Goal: Task Accomplishment & Management: Use online tool/utility

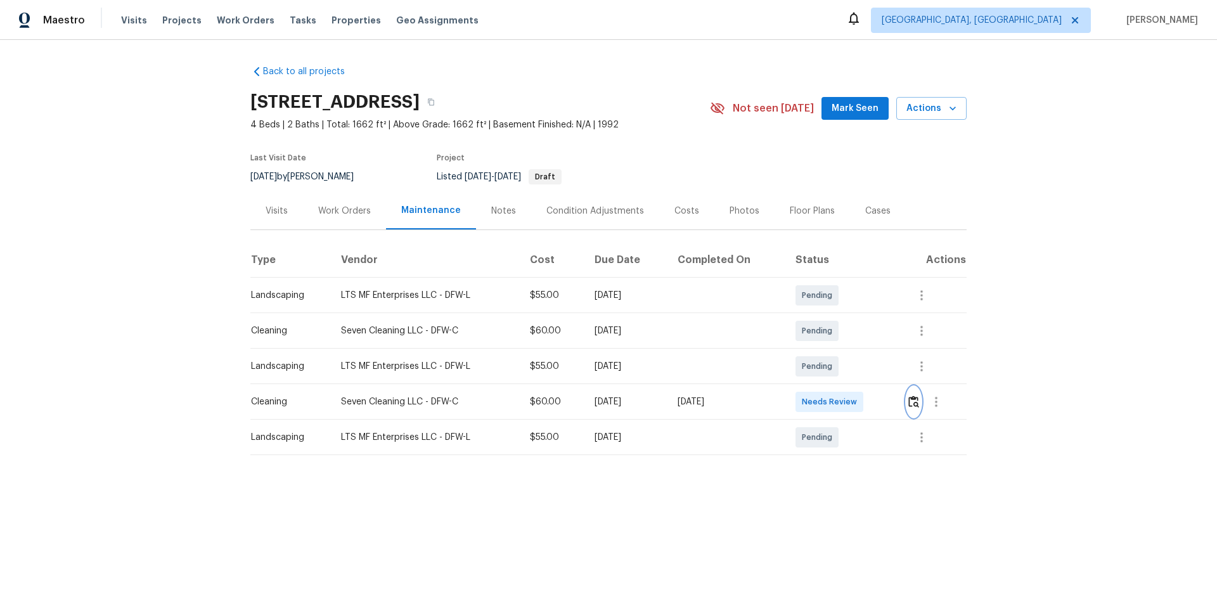
click at [865, 401] on img "button" at bounding box center [913, 401] width 11 height 12
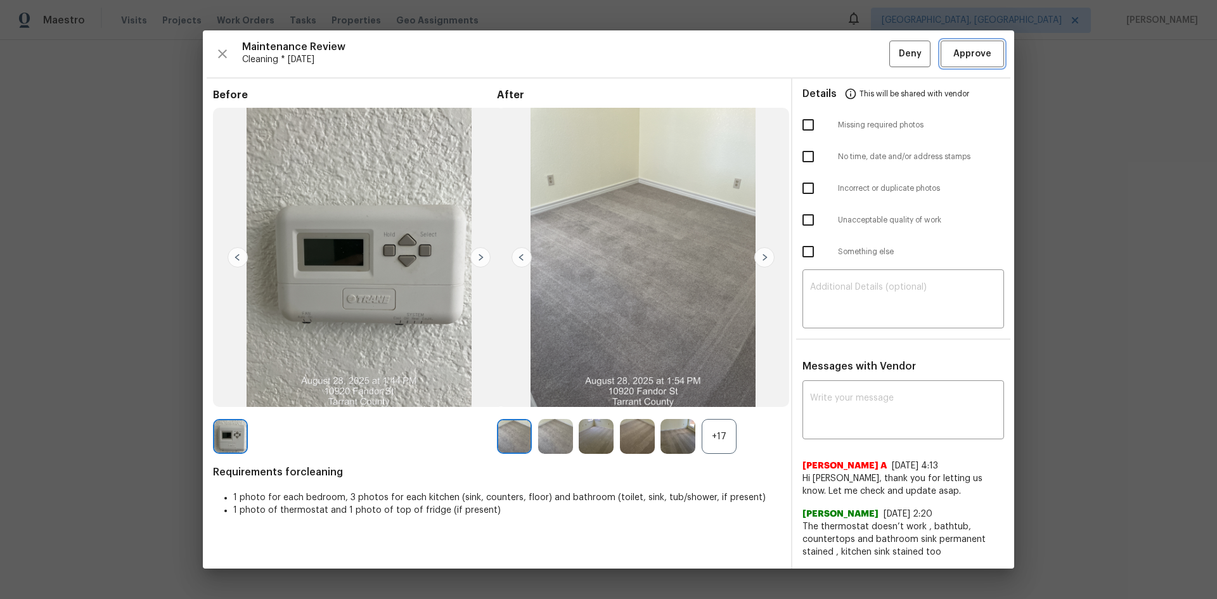
click at [865, 51] on span "Approve" at bounding box center [972, 54] width 38 height 16
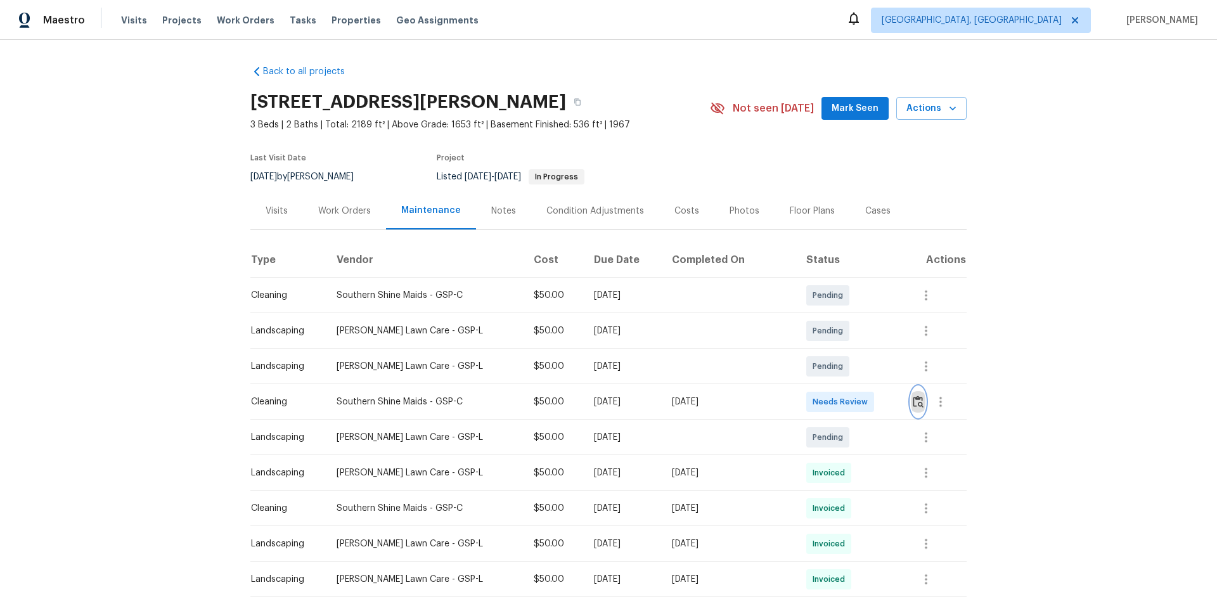
click at [865, 401] on img "button" at bounding box center [918, 401] width 11 height 12
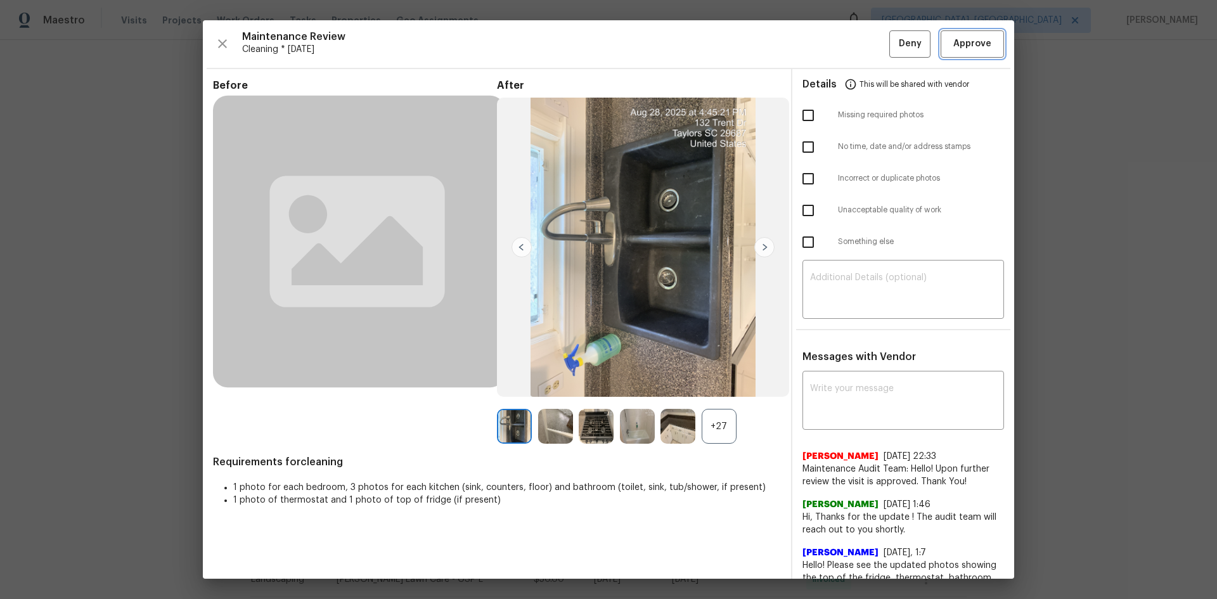
click at [865, 47] on span "Approve" at bounding box center [972, 44] width 38 height 16
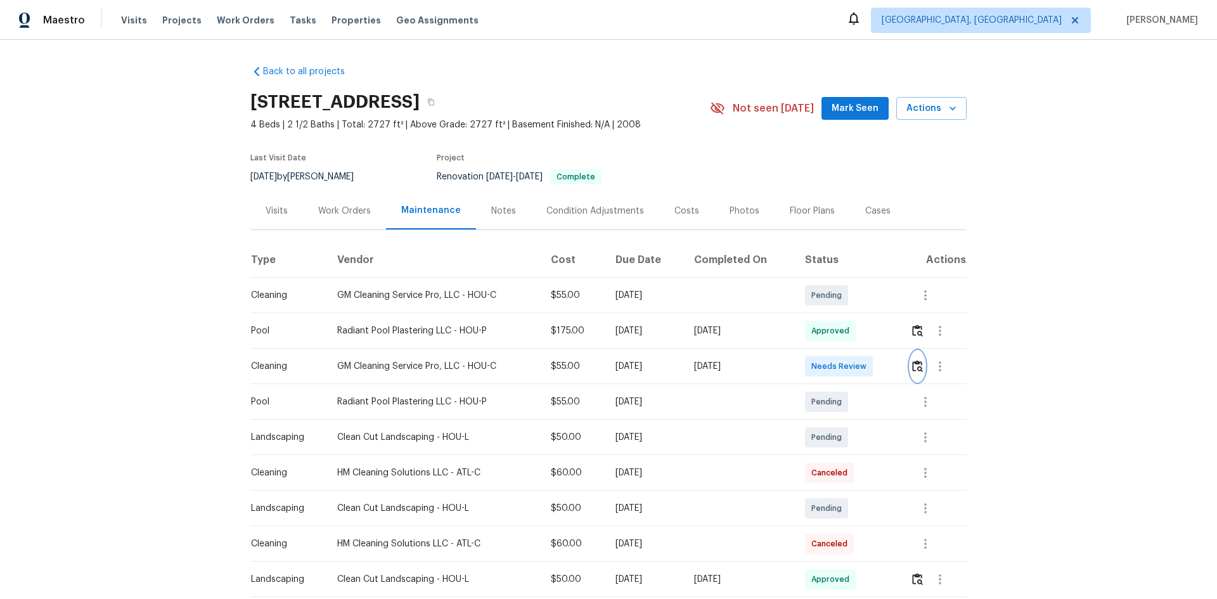
click at [865, 366] on img "button" at bounding box center [917, 366] width 11 height 12
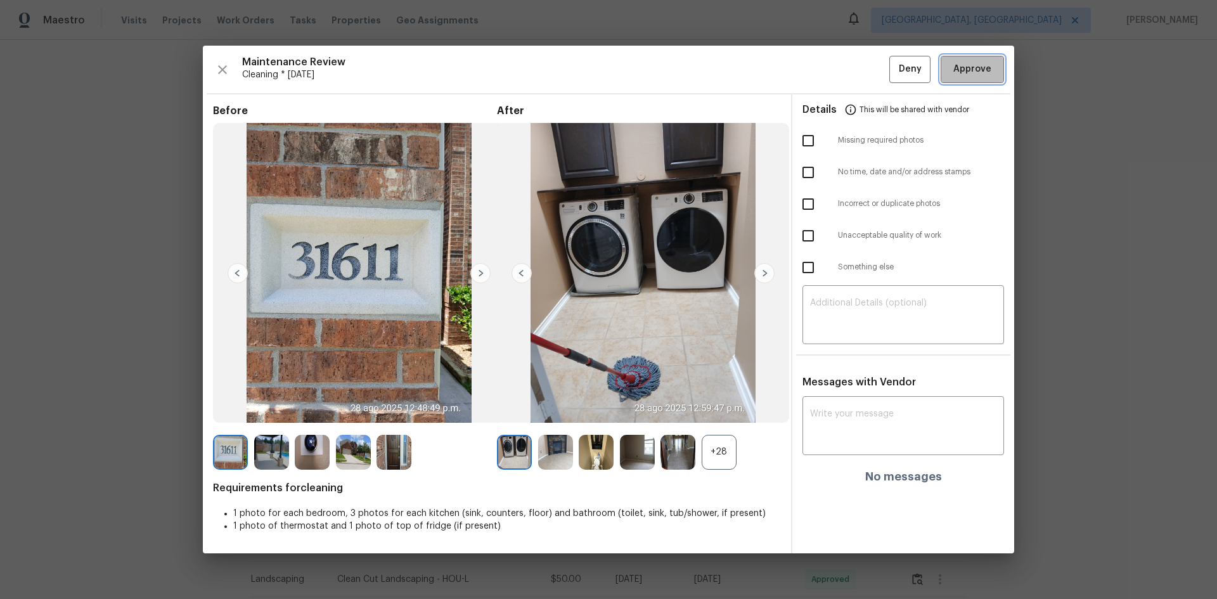
click at [865, 68] on span "Approve" at bounding box center [972, 69] width 38 height 16
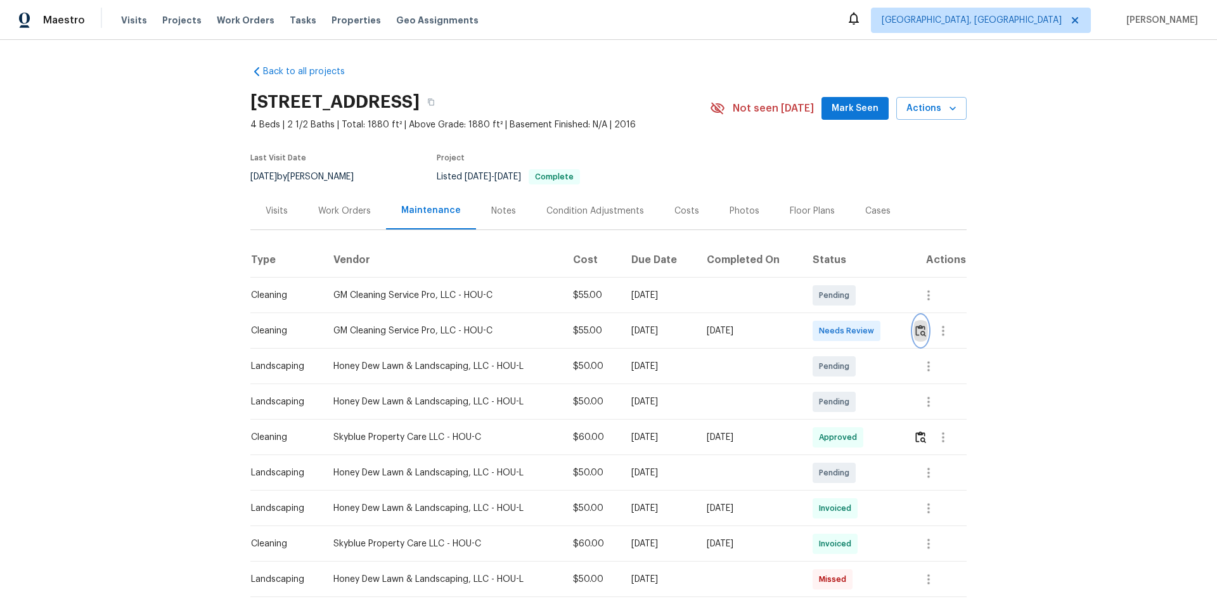
click at [865, 327] on button "button" at bounding box center [920, 331] width 15 height 30
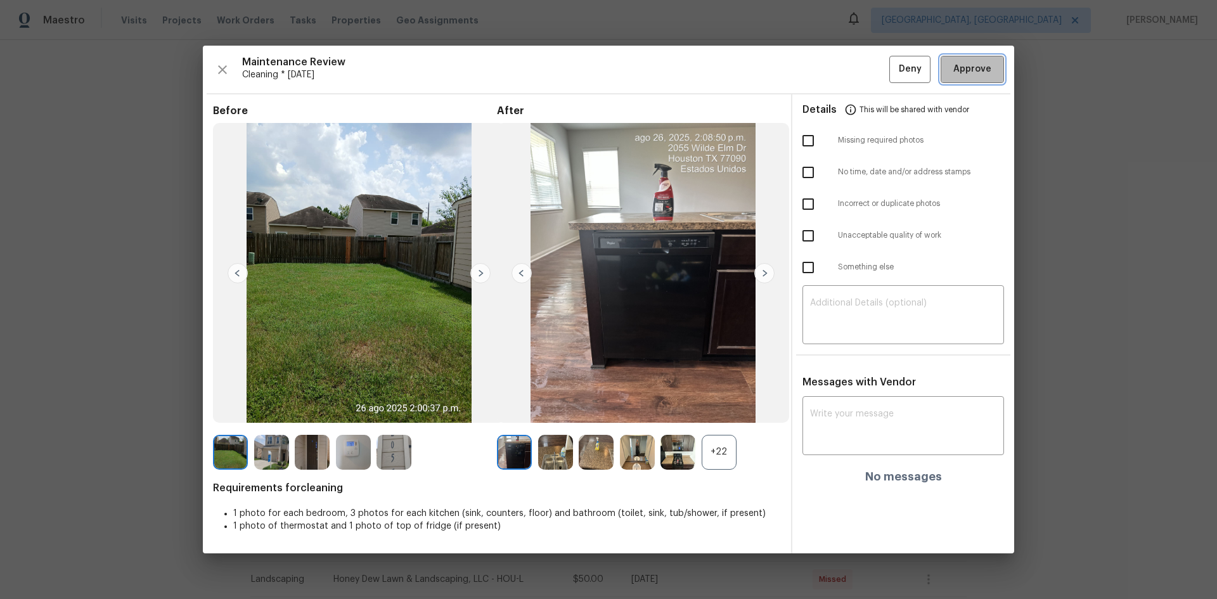
click at [865, 57] on button "Approve" at bounding box center [972, 69] width 63 height 27
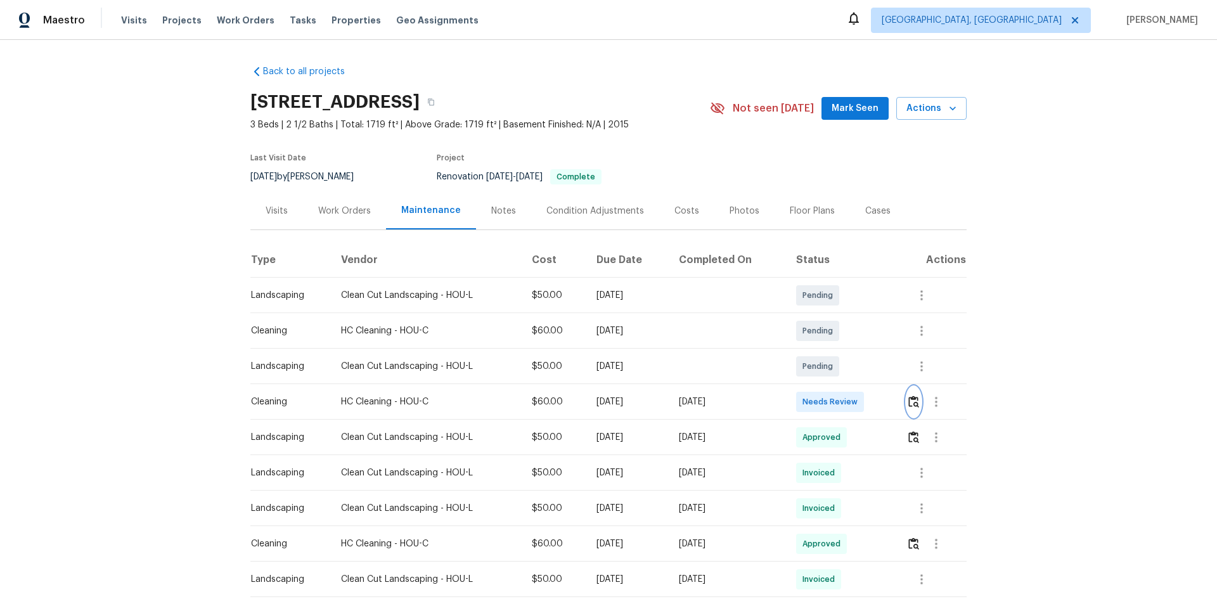
click at [865, 400] on img "button" at bounding box center [913, 401] width 11 height 12
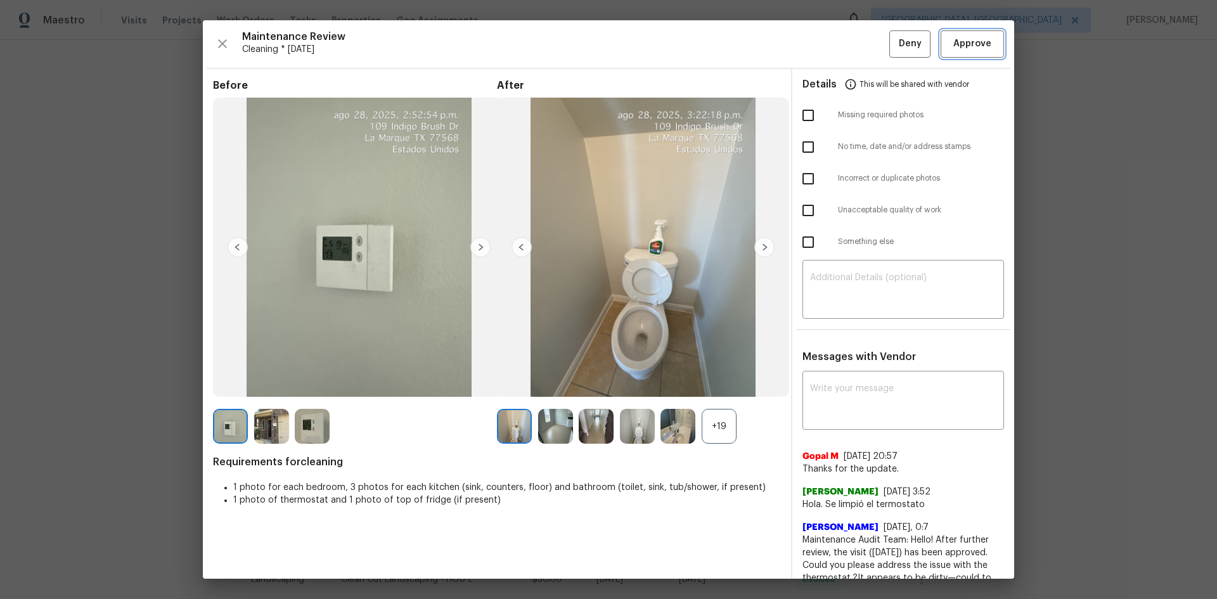
click at [865, 46] on span "Approve" at bounding box center [972, 44] width 38 height 16
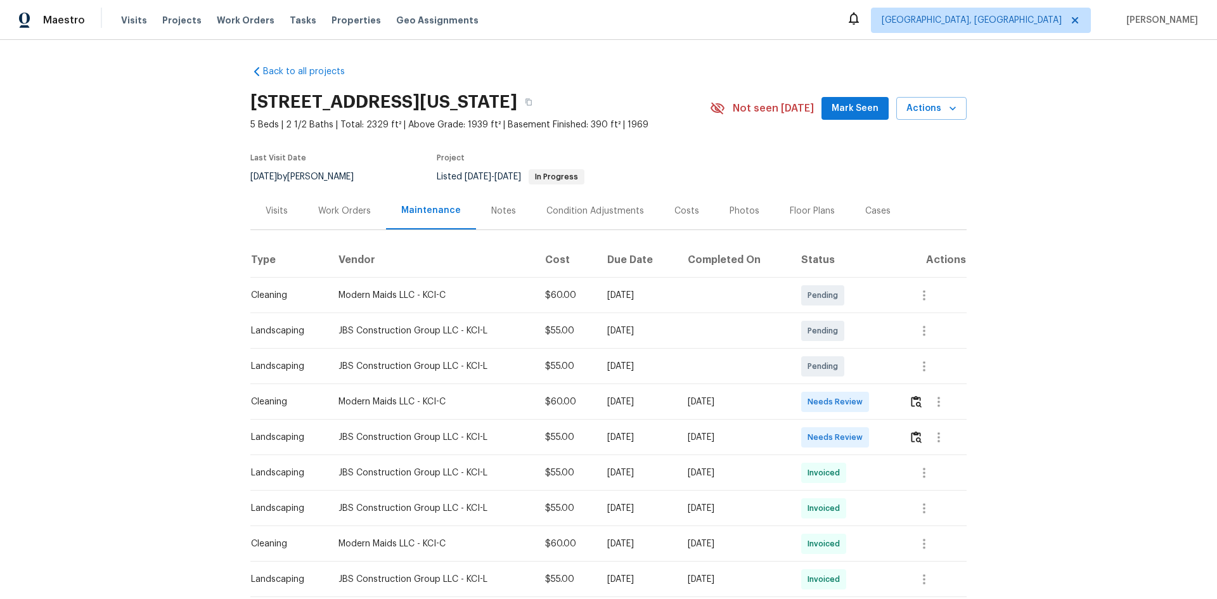
drag, startPoint x: 258, startPoint y: 399, endPoint x: 779, endPoint y: 392, distance: 521.0
click at [779, 392] on tr "Cleaning Modern Maids LLC - KCI-C $60.00 Mon, Aug 25 2025 Thu, Aug 28 2025 Need…" at bounding box center [608, 401] width 716 height 35
click at [865, 401] on img "button" at bounding box center [916, 401] width 11 height 12
click at [865, 397] on img "button" at bounding box center [916, 401] width 11 height 12
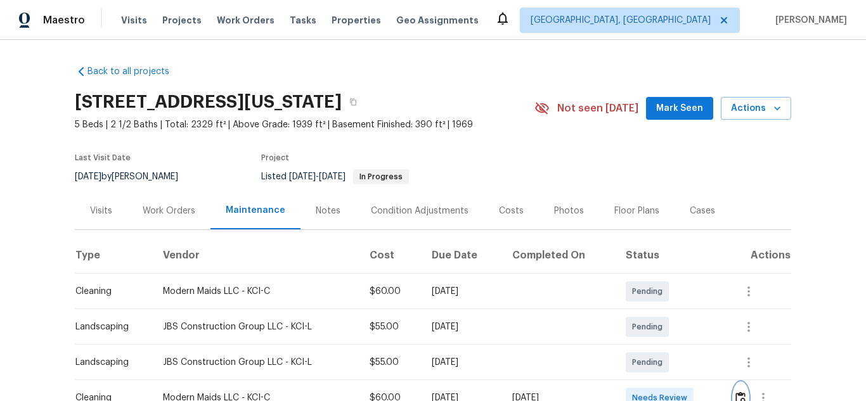
scroll to position [190, 0]
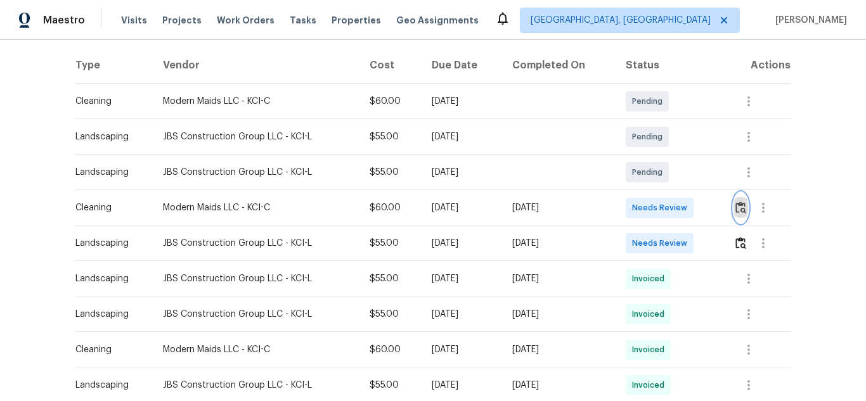
click at [733, 206] on button "button" at bounding box center [740, 208] width 15 height 30
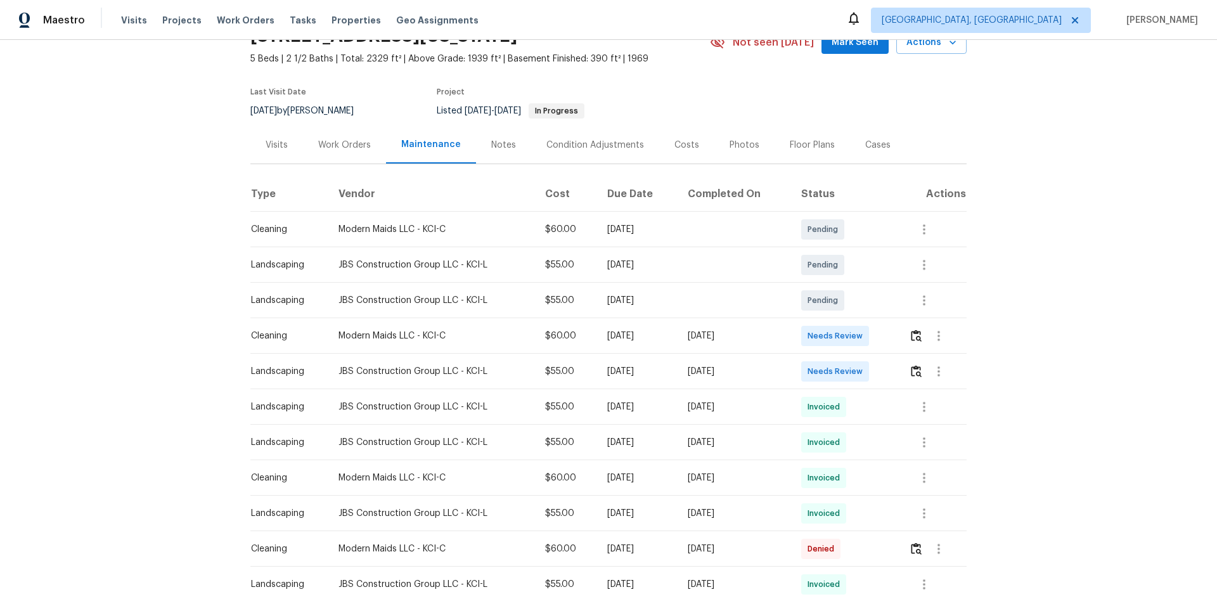
scroll to position [127, 0]
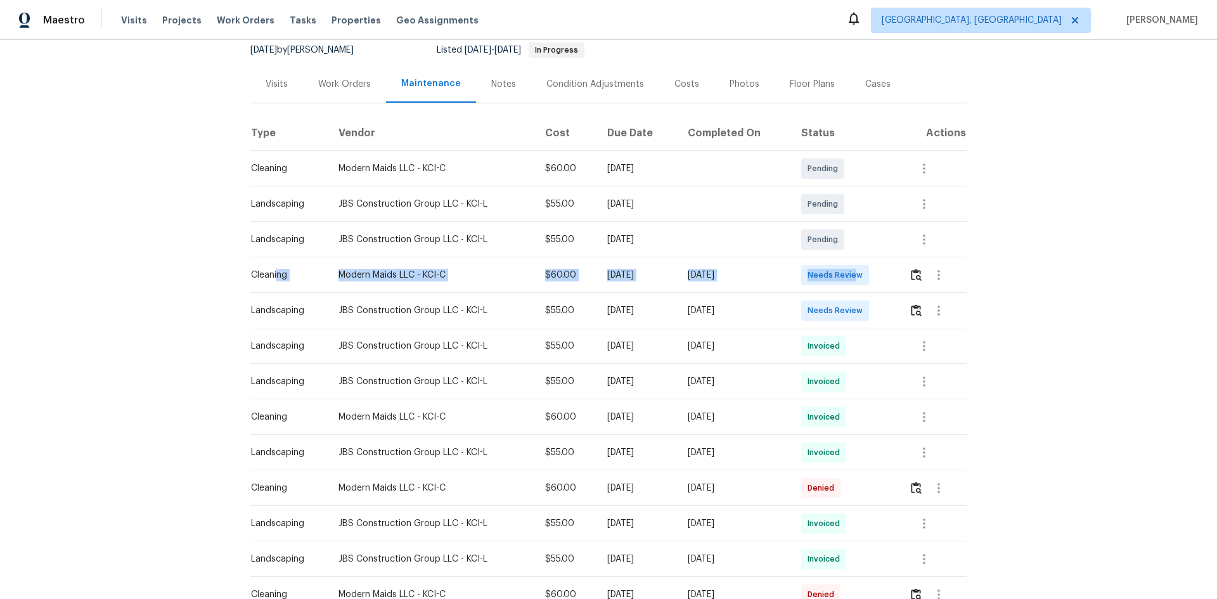
drag, startPoint x: 274, startPoint y: 275, endPoint x: 863, endPoint y: 275, distance: 589.4
click at [863, 275] on tr "Cleaning Modern Maids LLC - KCI-C $60.00 Mon, Aug 25 2025 Thu, Aug 28 2025 Need…" at bounding box center [608, 274] width 716 height 35
click at [913, 273] on img "button" at bounding box center [916, 275] width 11 height 12
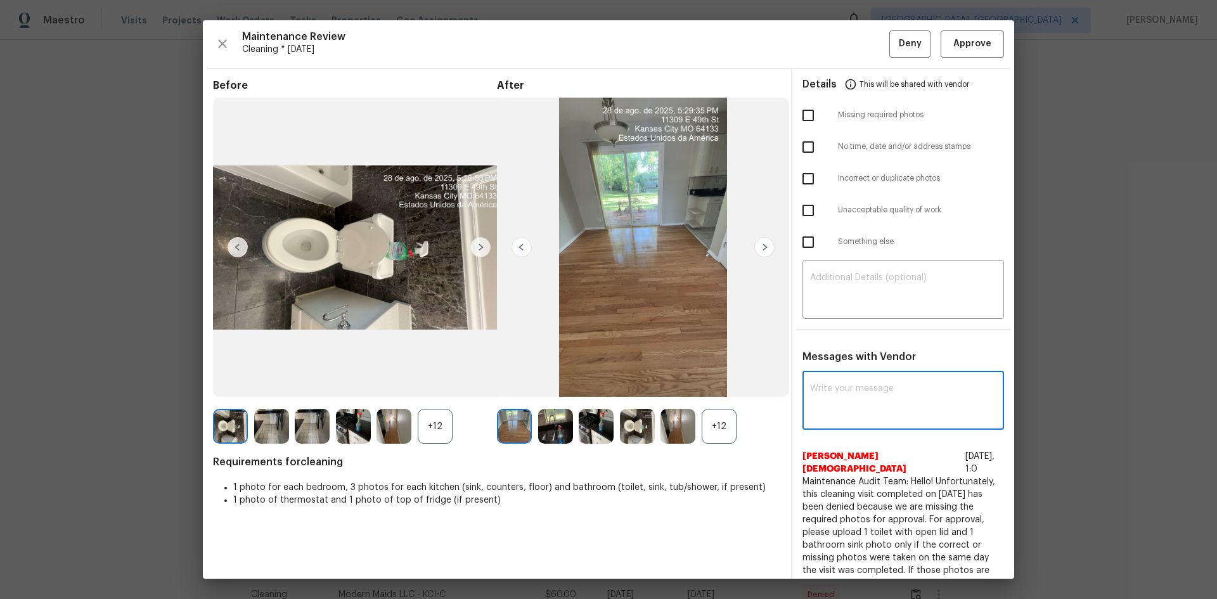
click at [859, 401] on textarea at bounding box center [903, 401] width 186 height 35
paste textarea "Maintenance Audit Team: Hello! Unfortunately, this Cleaning visit completed on …"
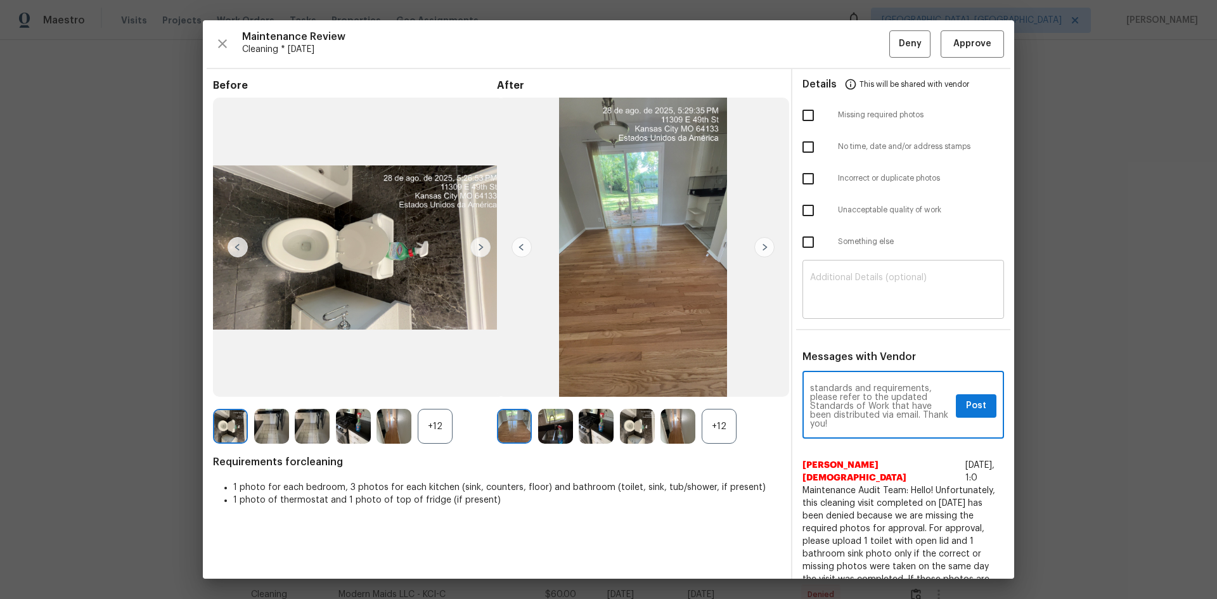
type textarea "Maintenance Audit Team: Hello! Unfortunately, this Cleaning visit completed on …"
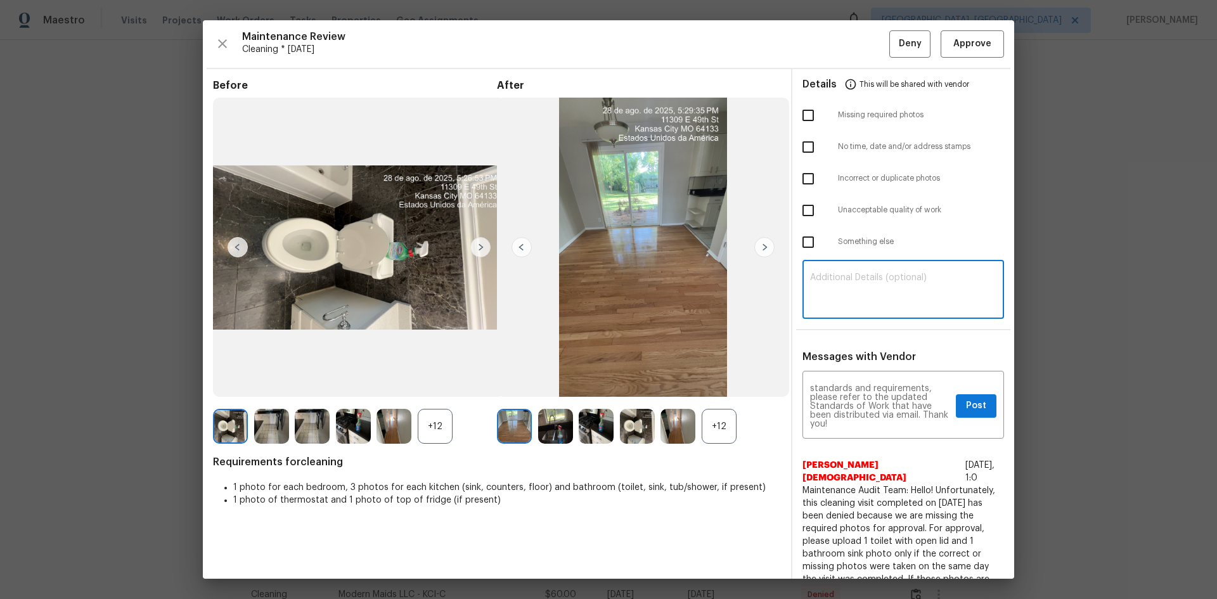
click at [875, 300] on textarea at bounding box center [903, 290] width 186 height 35
paste textarea "Maintenance Audit Team: Hello! Unfortunately, this Cleaning visit completed on …"
type textarea "Maintenance Audit Team: Hello! Unfortunately, this Cleaning visit completed on …"
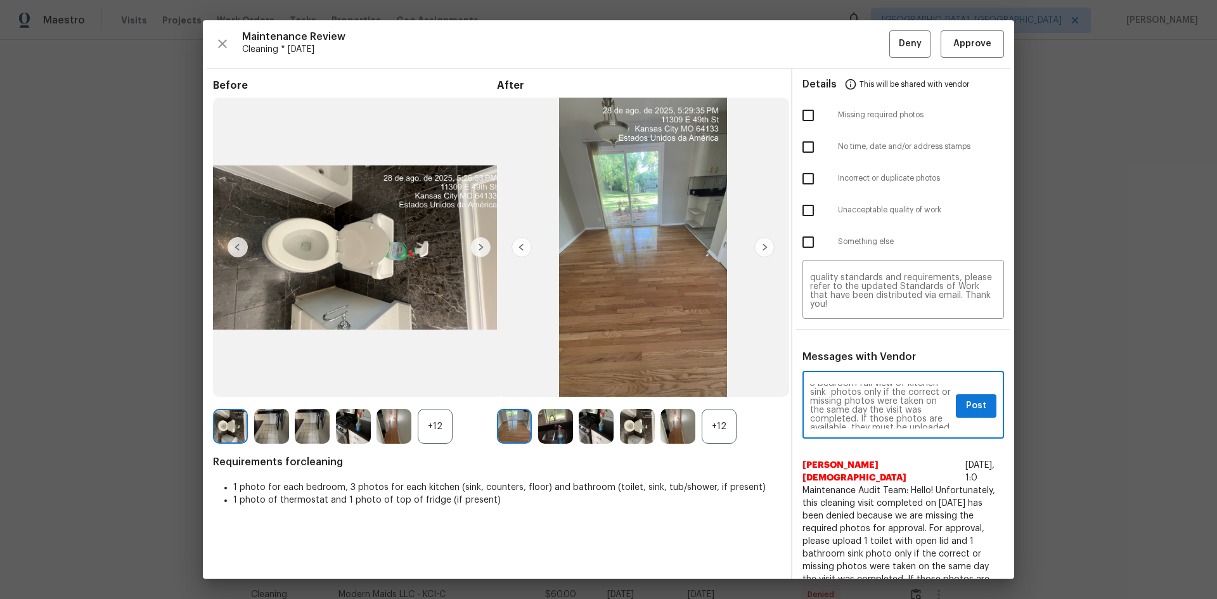
scroll to position [101, 0]
click at [966, 408] on span "Post" at bounding box center [976, 406] width 20 height 16
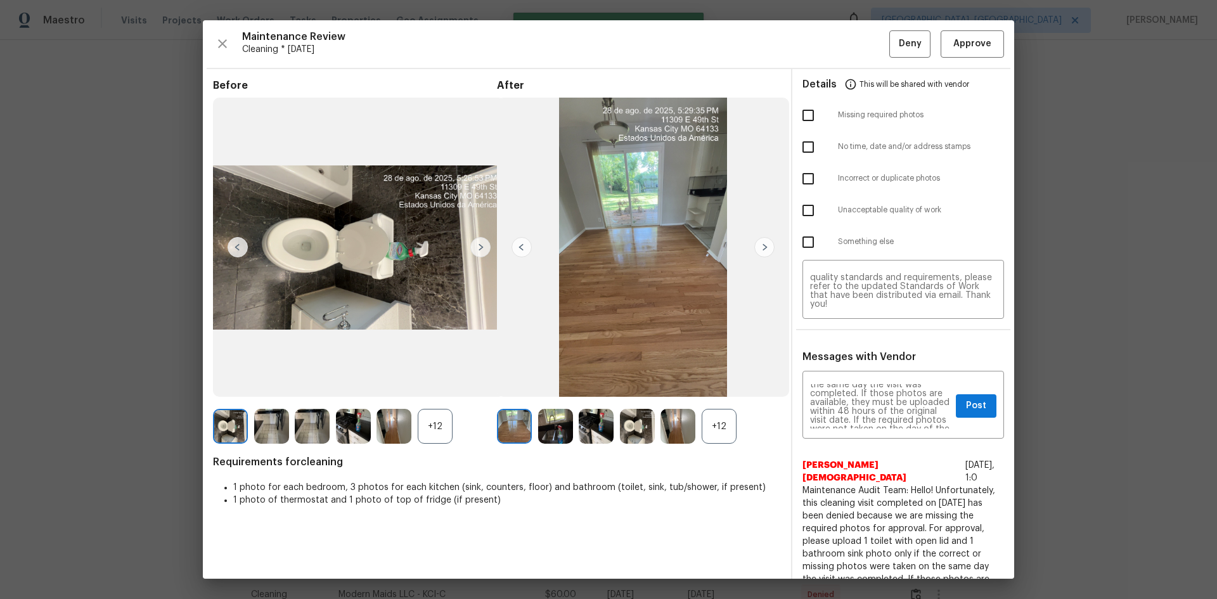
click at [803, 114] on input "checkbox" at bounding box center [808, 115] width 27 height 27
checkbox input "true"
click at [899, 46] on span "Deny" at bounding box center [910, 44] width 23 height 16
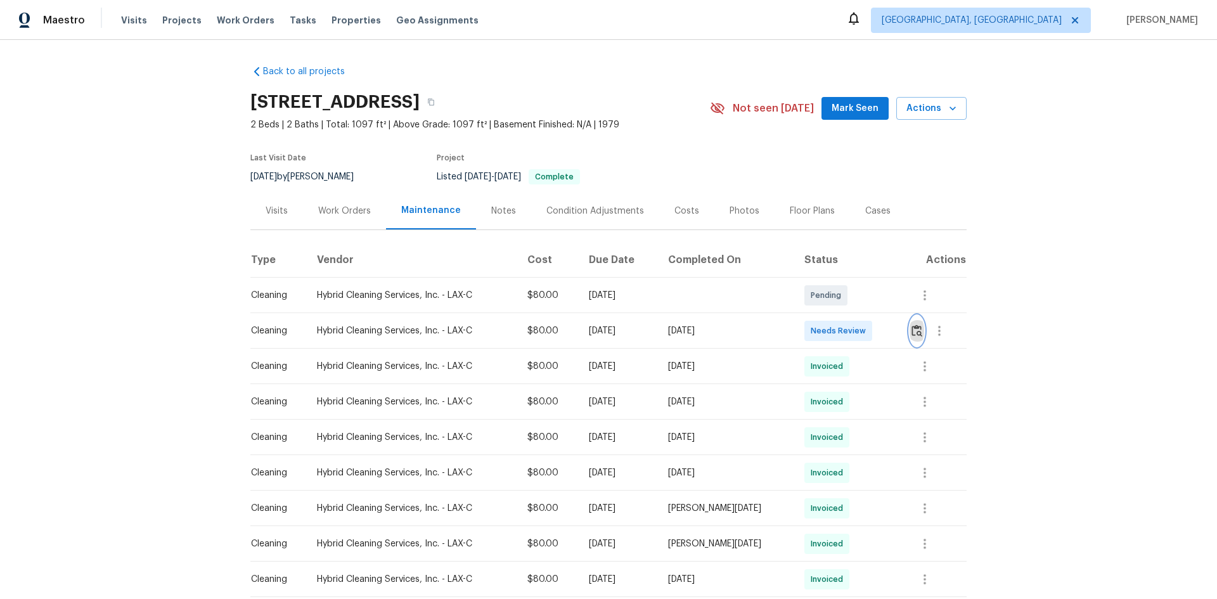
click at [865, 337] on img "button" at bounding box center [916, 331] width 11 height 12
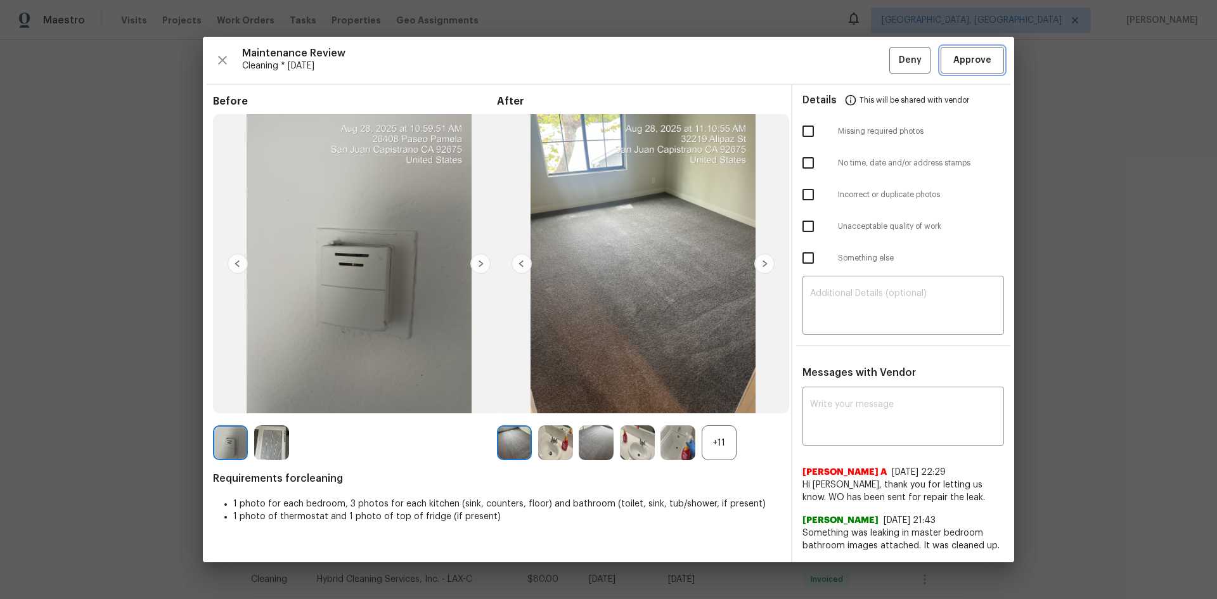
click at [865, 59] on button "Approve" at bounding box center [972, 60] width 63 height 27
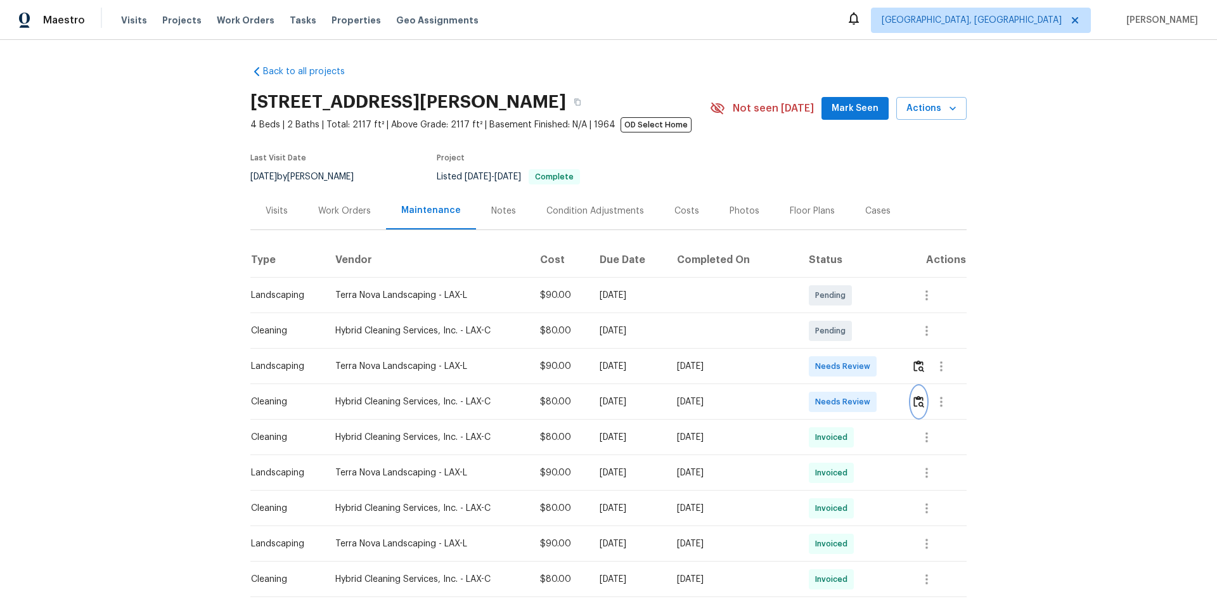
click at [913, 399] on img "button" at bounding box center [918, 401] width 11 height 12
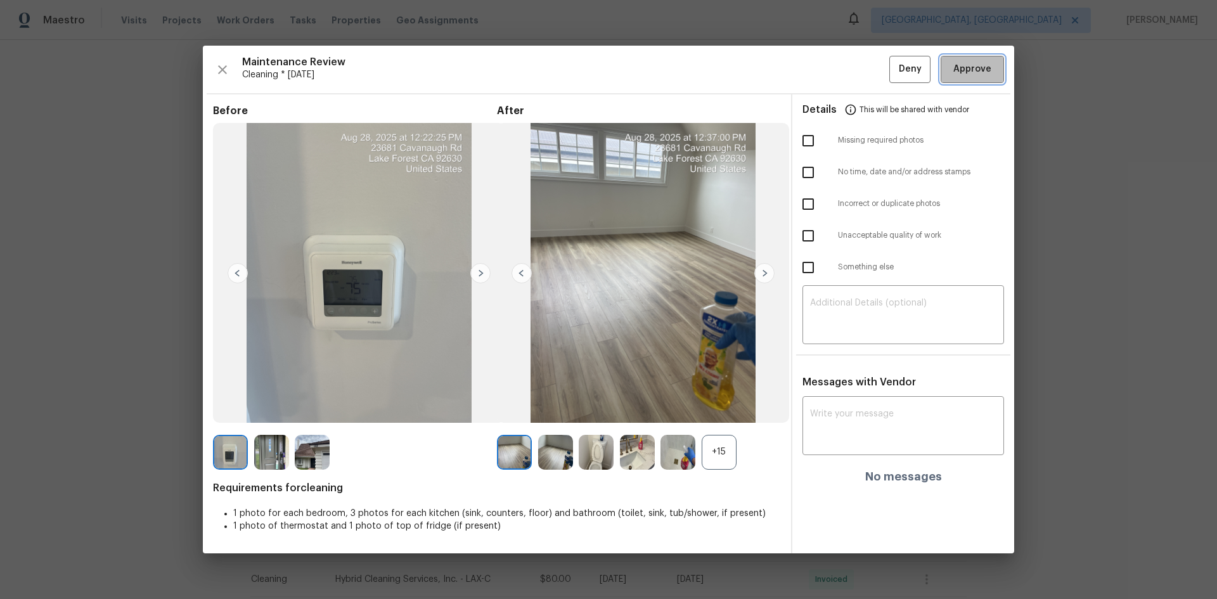
click at [981, 75] on span "Approve" at bounding box center [972, 69] width 38 height 16
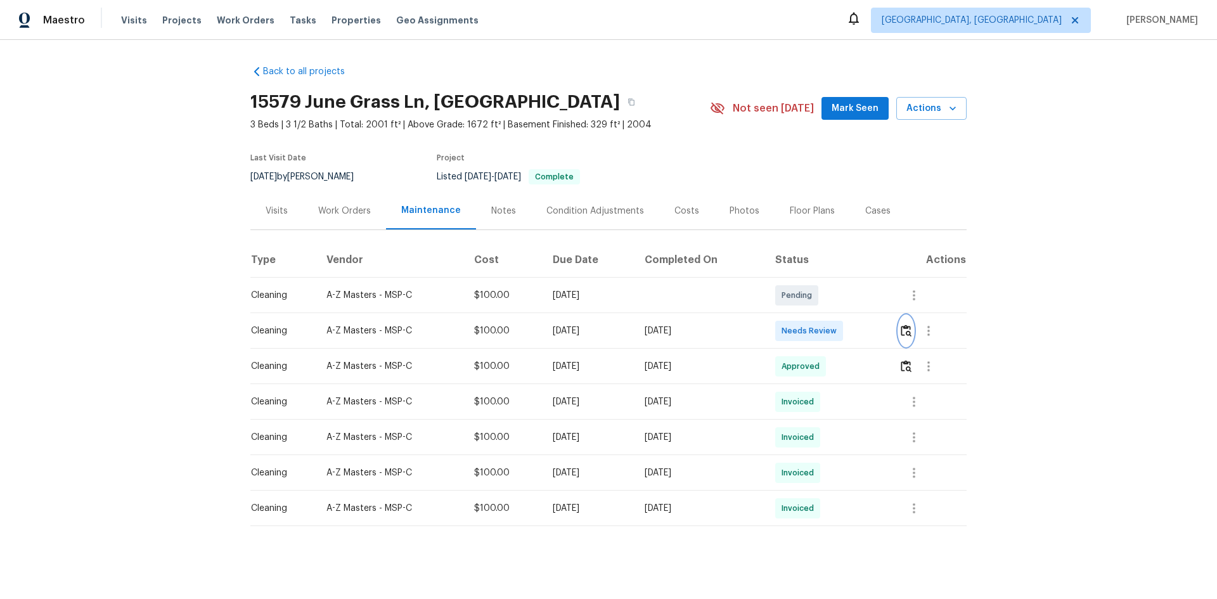
click at [865, 335] on img "button" at bounding box center [906, 331] width 11 height 12
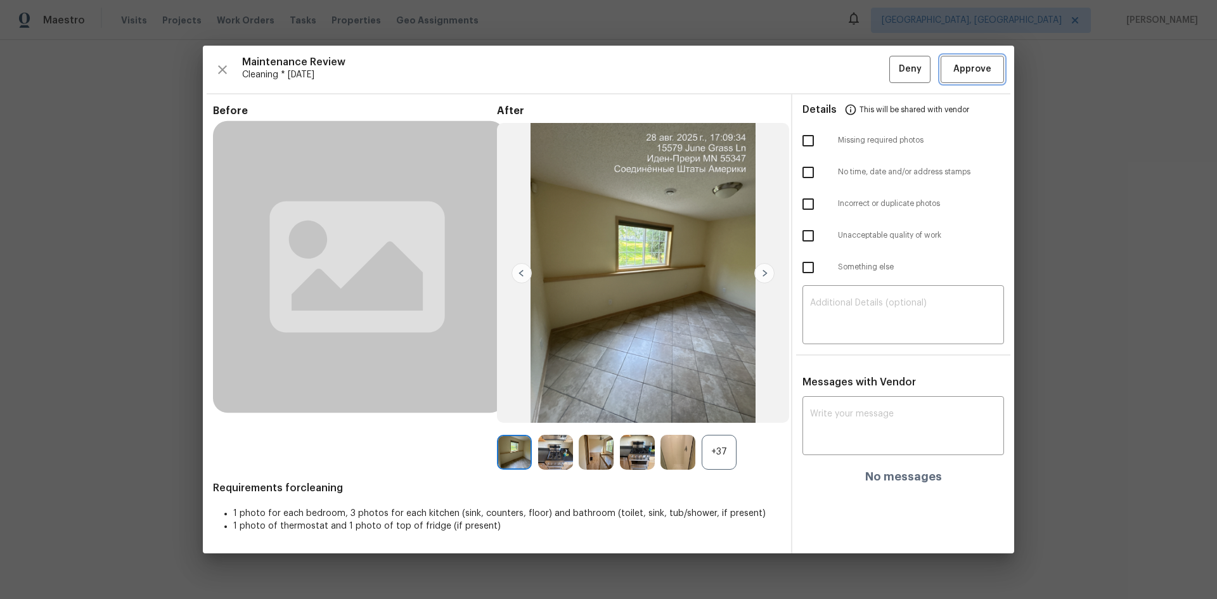
click at [865, 68] on span "Approve" at bounding box center [972, 69] width 38 height 16
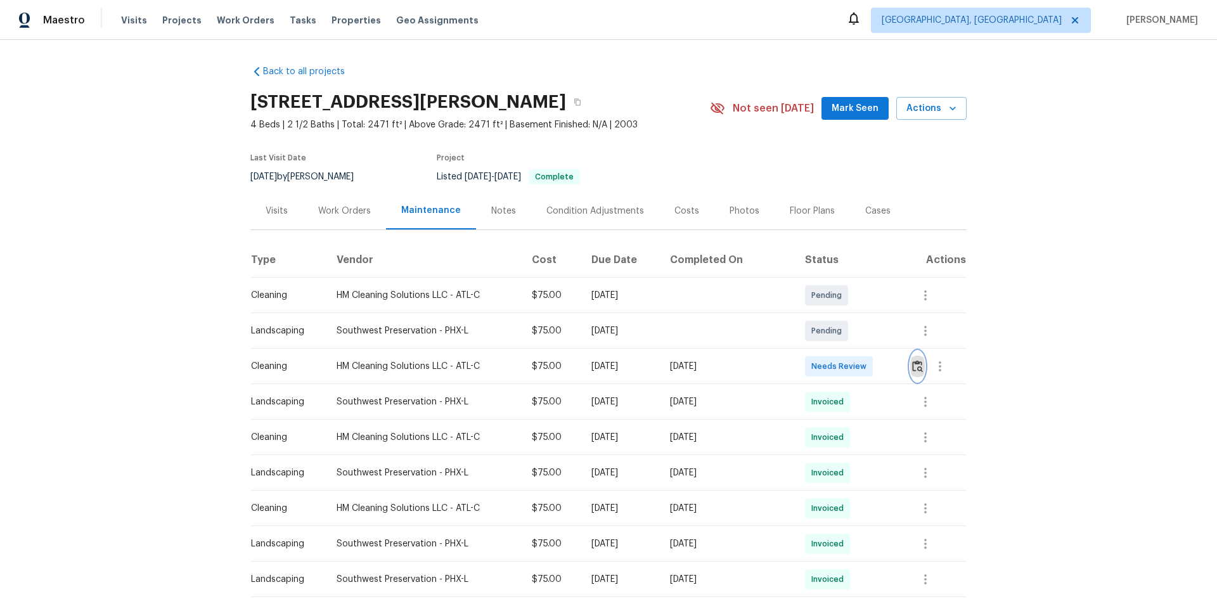
click at [865, 368] on img "button" at bounding box center [917, 366] width 11 height 12
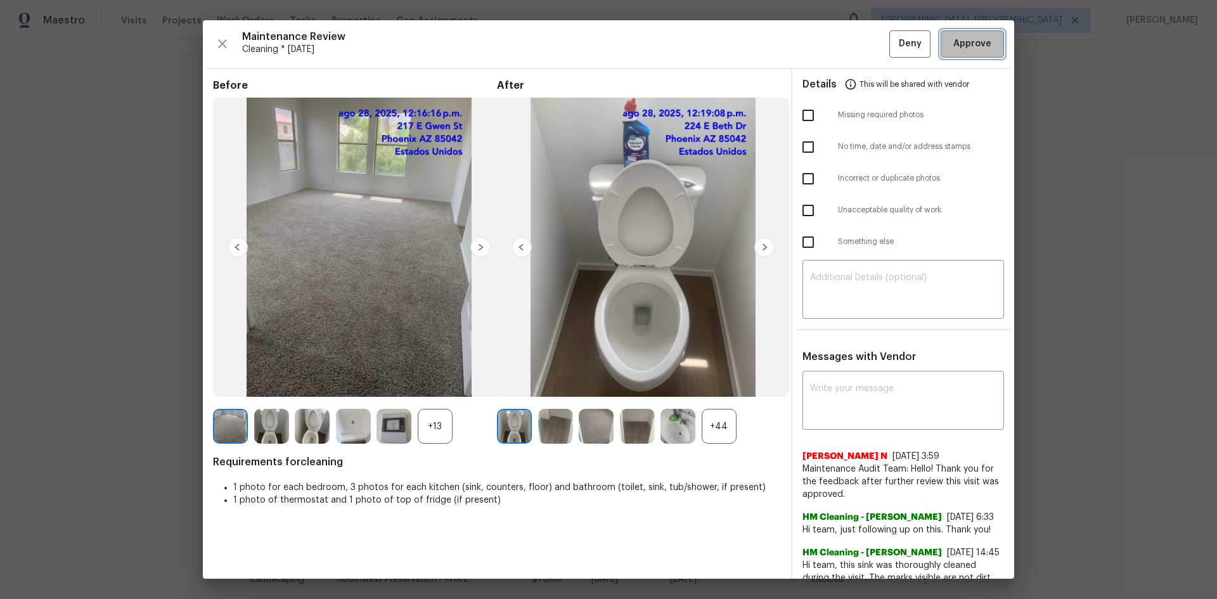
click at [865, 32] on button "Approve" at bounding box center [972, 43] width 63 height 27
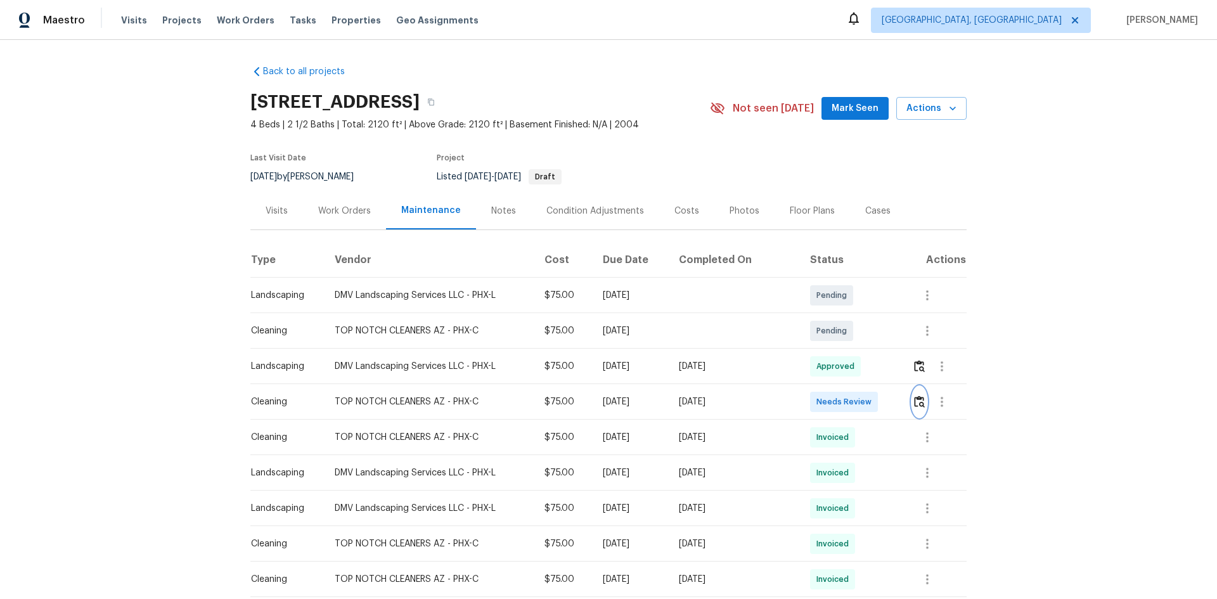
click at [916, 406] on img "button" at bounding box center [919, 401] width 11 height 12
click at [914, 400] on img "button" at bounding box center [919, 401] width 11 height 12
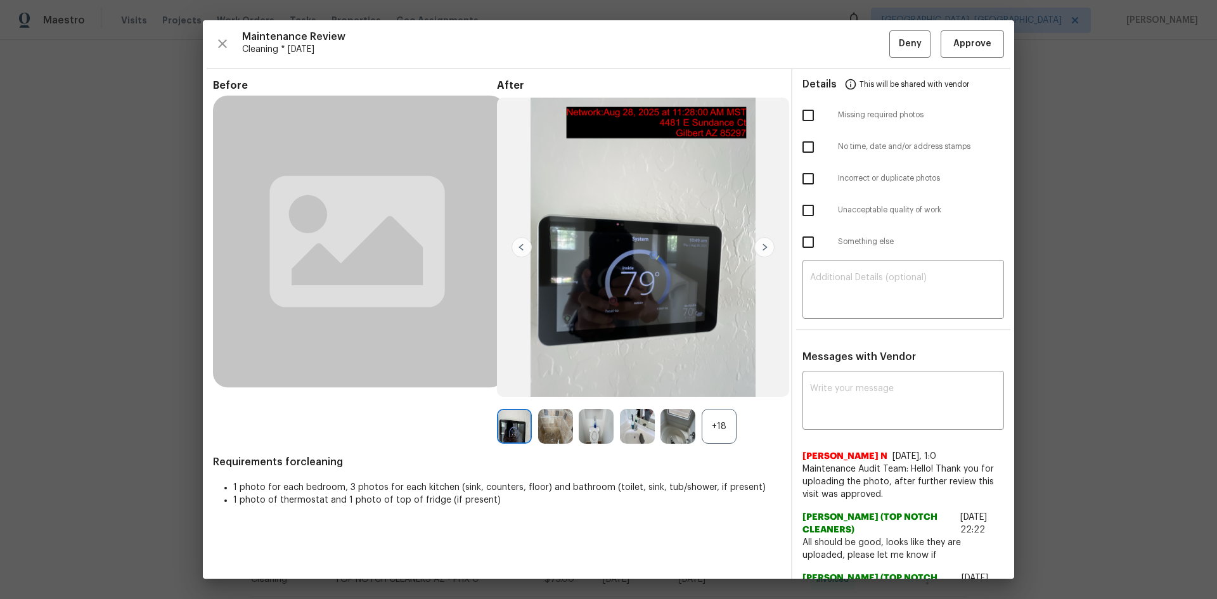
drag, startPoint x: 108, startPoint y: 161, endPoint x: 163, endPoint y: 154, distance: 55.0
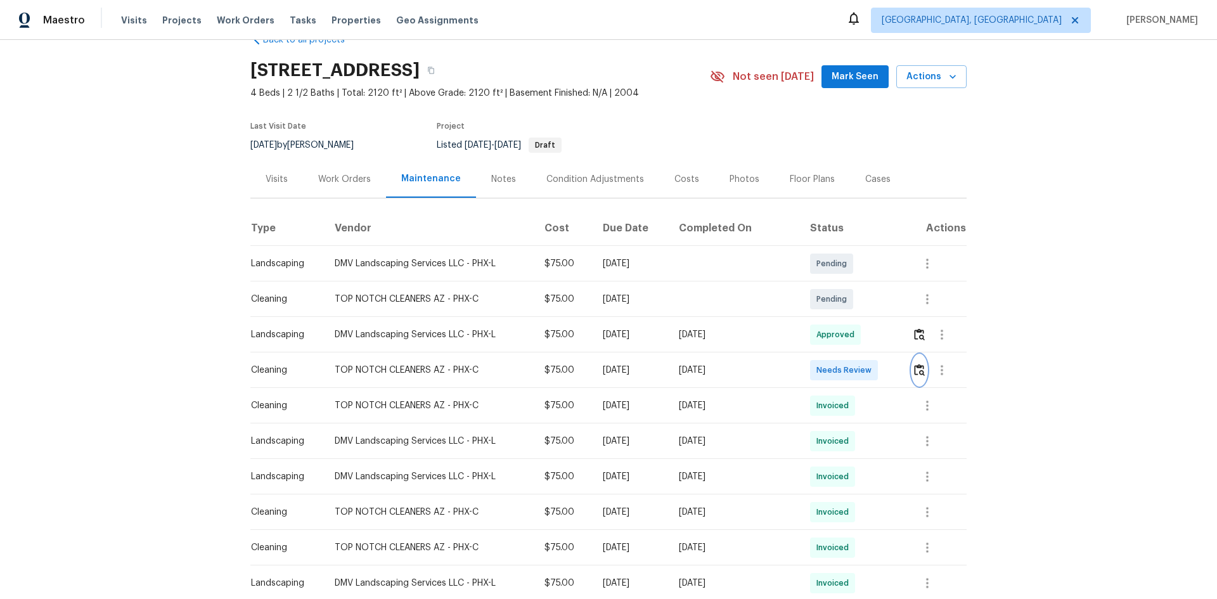
scroll to position [63, 0]
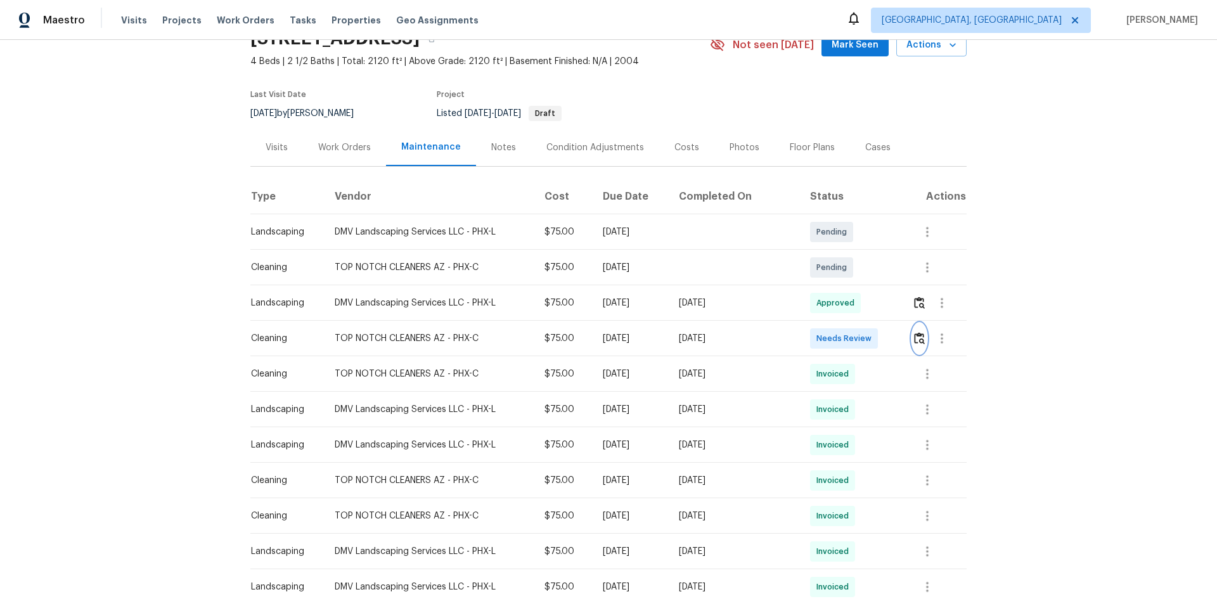
click at [918, 340] on img "button" at bounding box center [919, 338] width 11 height 12
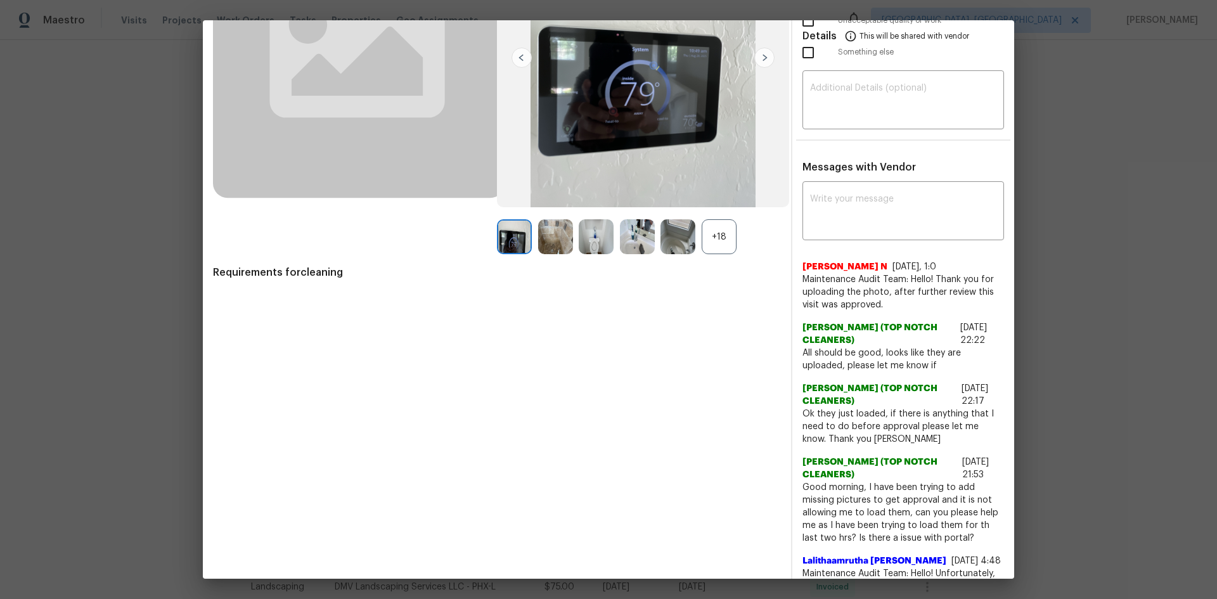
scroll to position [190, 0]
click at [890, 194] on textarea at bounding box center [903, 211] width 186 height 35
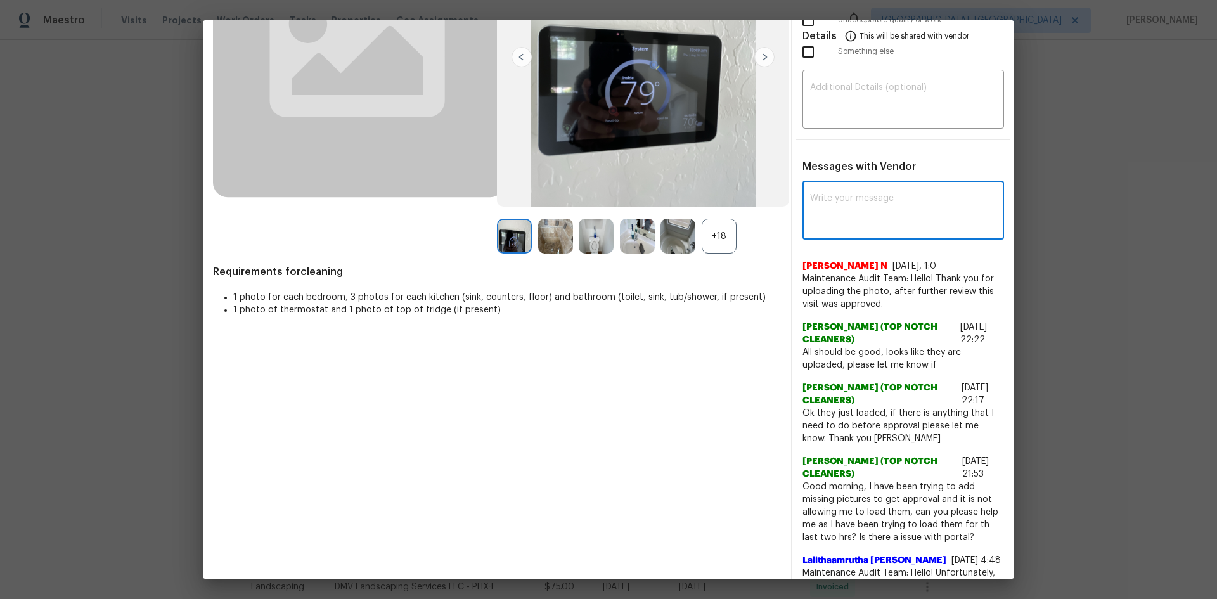
paste textarea "Maintenance Audit Team: Hello! Unfortunately, this Cleaning visit completed on …"
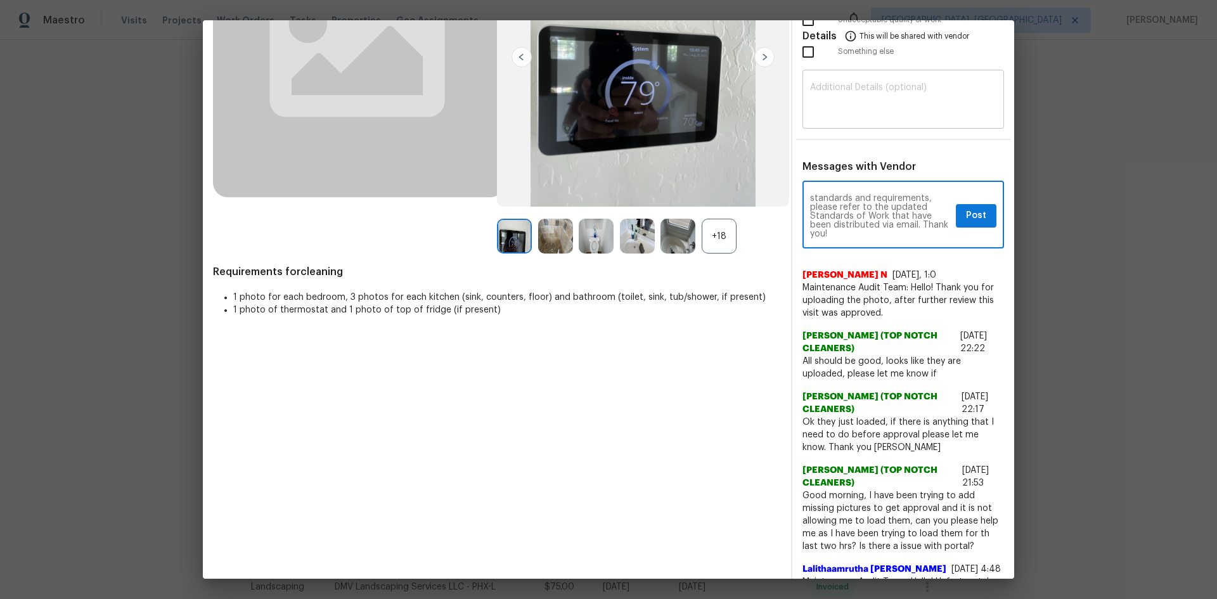
type textarea "Maintenance Audit Team: Hello! Unfortunately, this Cleaning visit completed on …"
click at [885, 86] on textarea at bounding box center [903, 100] width 186 height 35
paste textarea "Maintenance Audit Team: Hello! Unfortunately, this Cleaning visit completed on …"
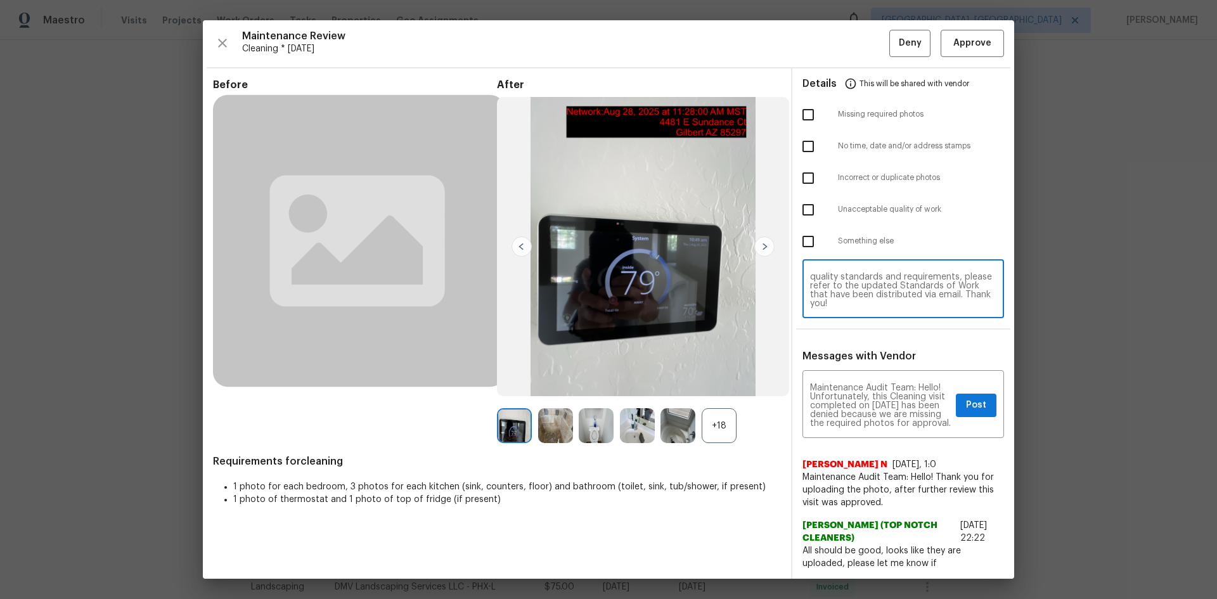
scroll to position [0, 0]
type textarea "Maintenance Audit Team: Hello! Unfortunately, this Cleaning visit completed on …"
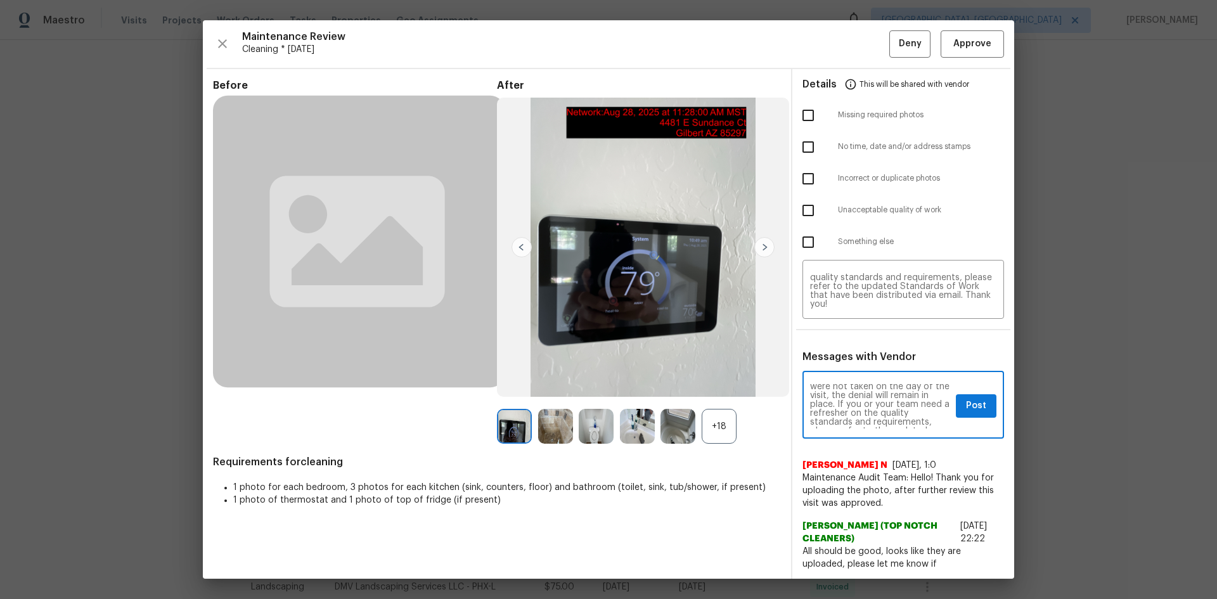
scroll to position [152, 0]
click at [956, 404] on button "Post" at bounding box center [976, 405] width 41 height 23
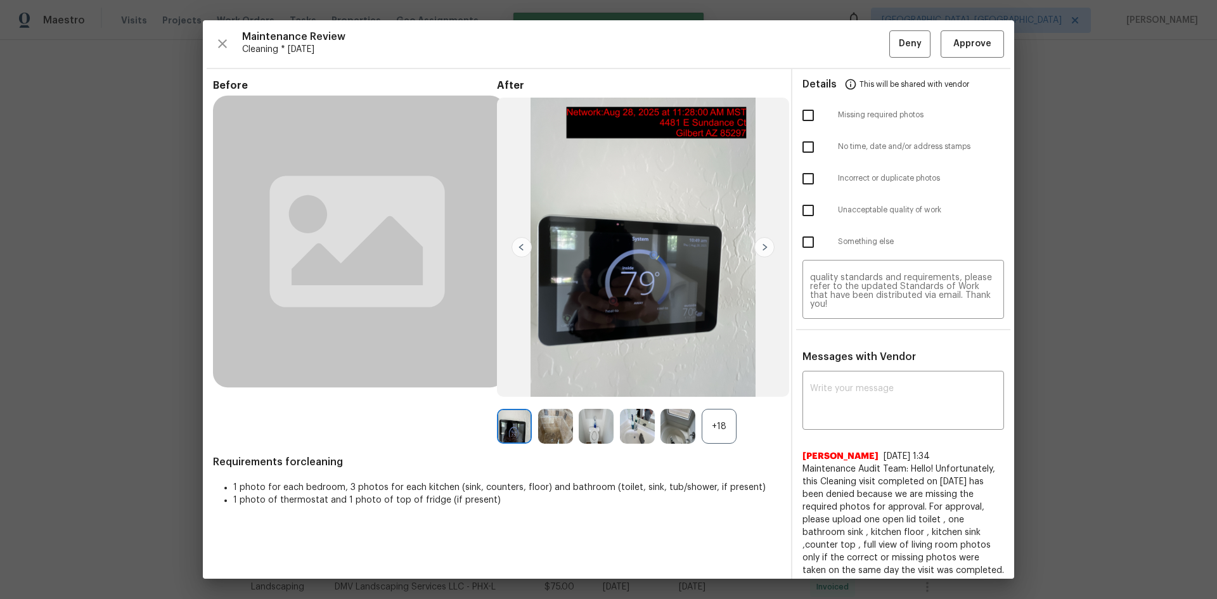
scroll to position [0, 0]
click at [797, 118] on input "checkbox" at bounding box center [808, 115] width 27 height 27
checkbox input "true"
click at [889, 53] on button "Deny" at bounding box center [909, 43] width 41 height 27
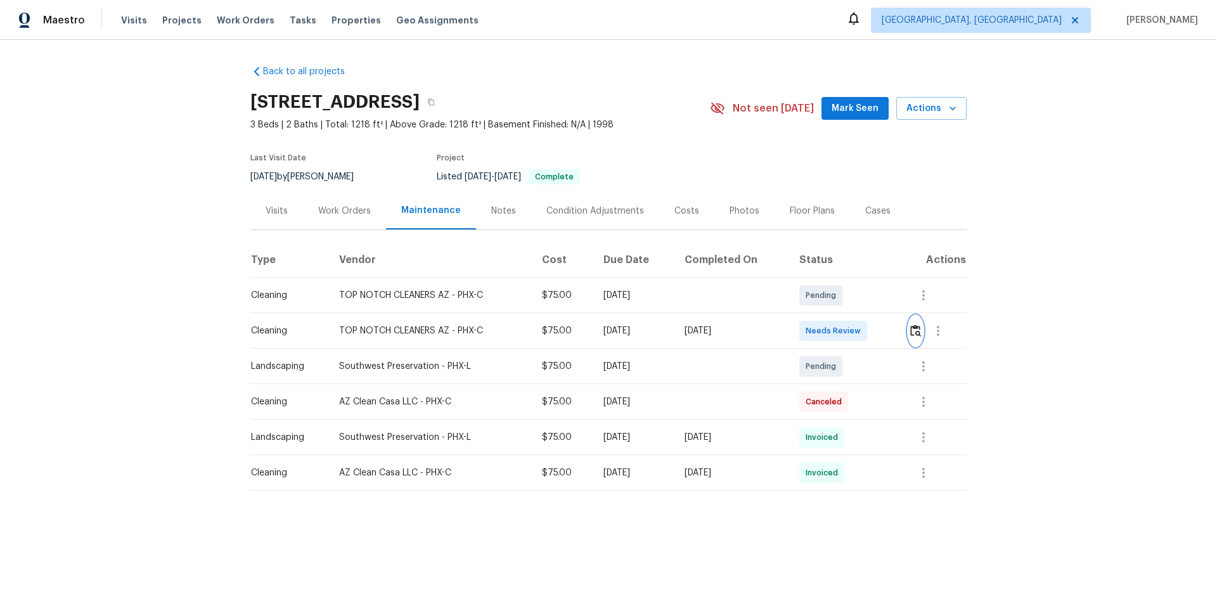
click at [918, 328] on img "button" at bounding box center [915, 331] width 11 height 12
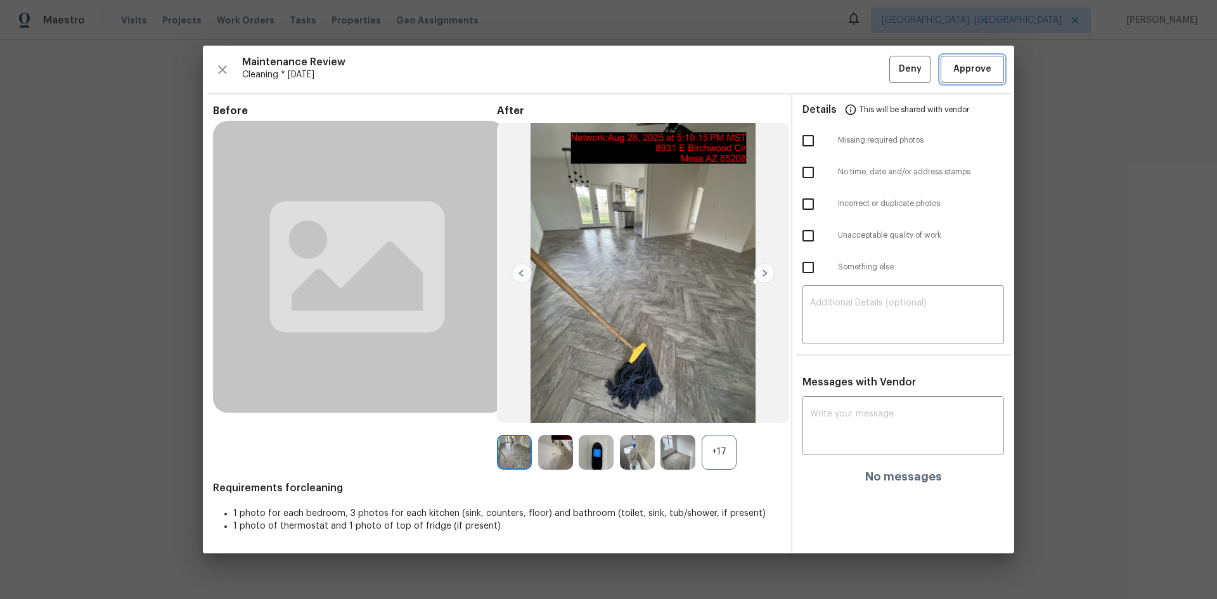
click at [967, 72] on span "Approve" at bounding box center [972, 69] width 38 height 16
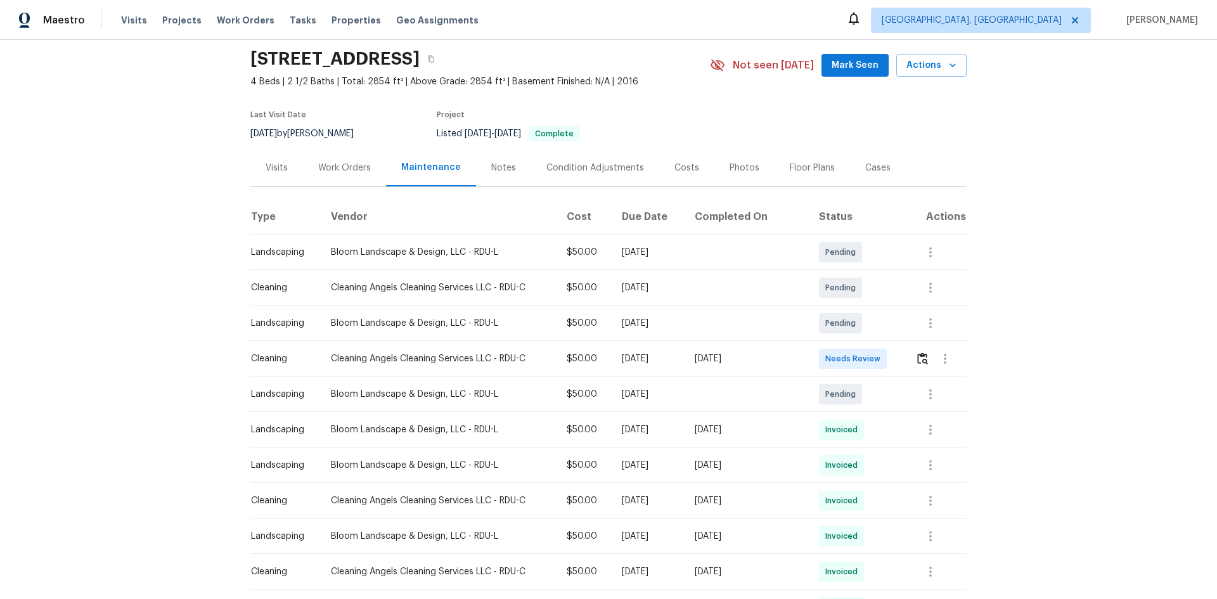
scroll to position [63, 0]
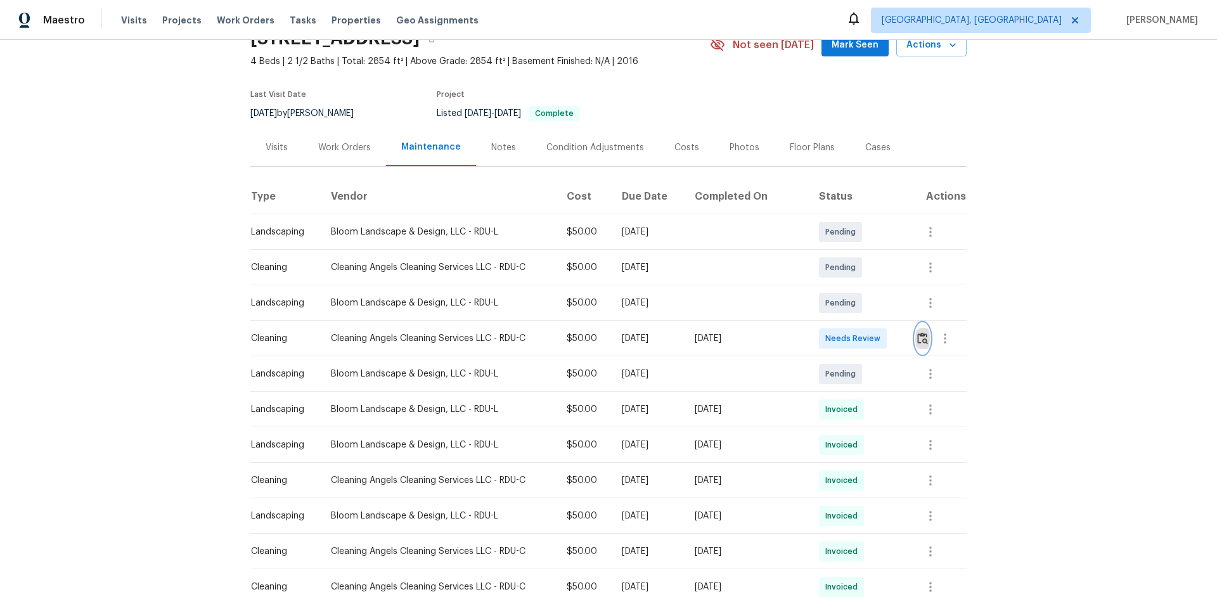
click at [922, 338] on img "button" at bounding box center [922, 338] width 11 height 12
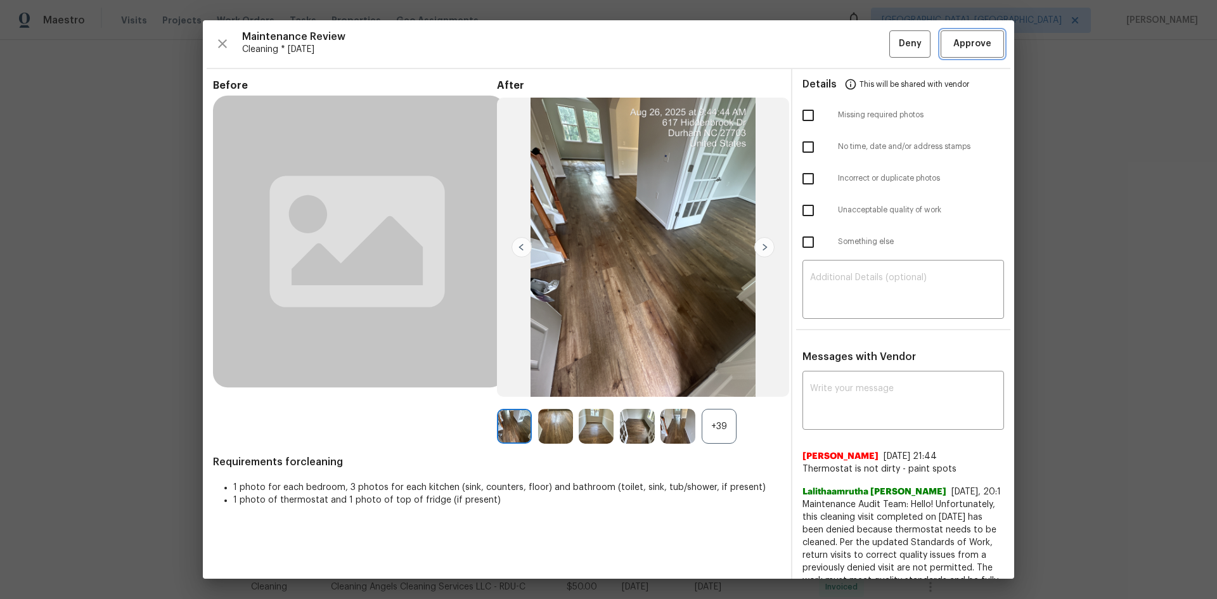
click at [961, 41] on span "Approve" at bounding box center [972, 44] width 38 height 16
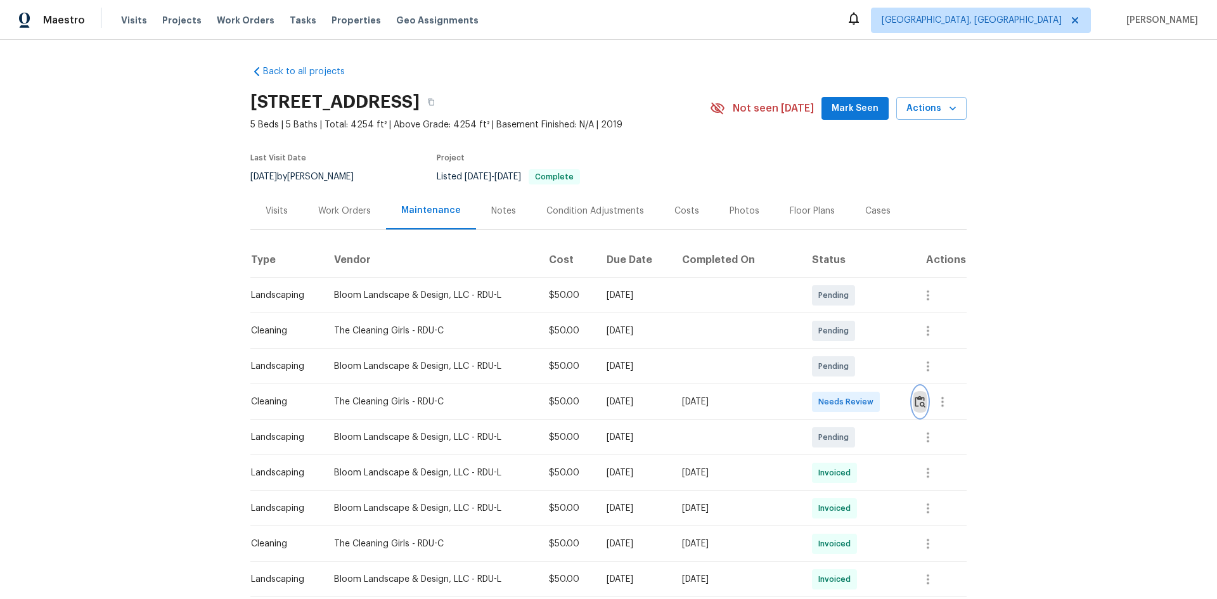
click at [919, 393] on button "button" at bounding box center [920, 402] width 15 height 30
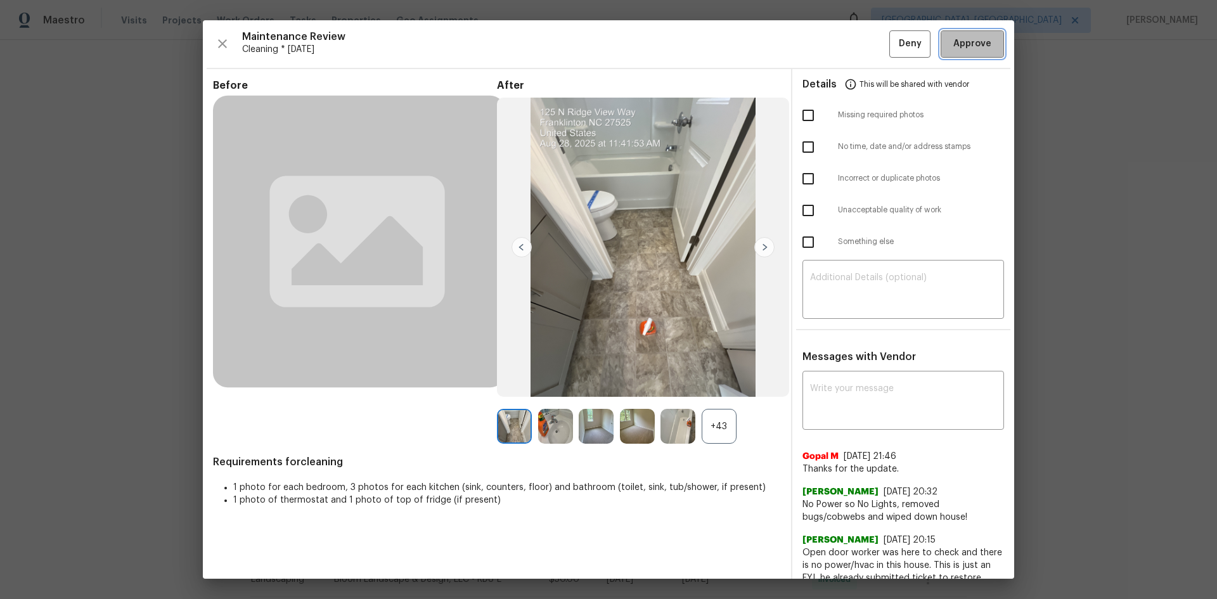
click at [958, 49] on span "Approve" at bounding box center [972, 44] width 38 height 16
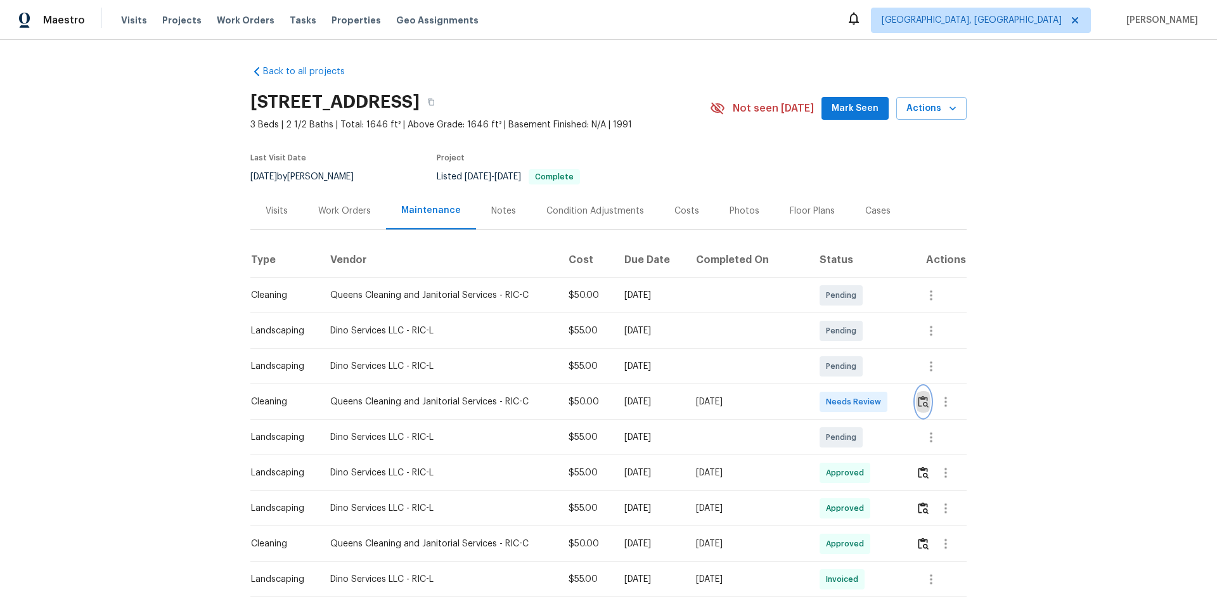
click at [918, 408] on img "button" at bounding box center [923, 401] width 11 height 12
